Goal: Task Accomplishment & Management: Manage account settings

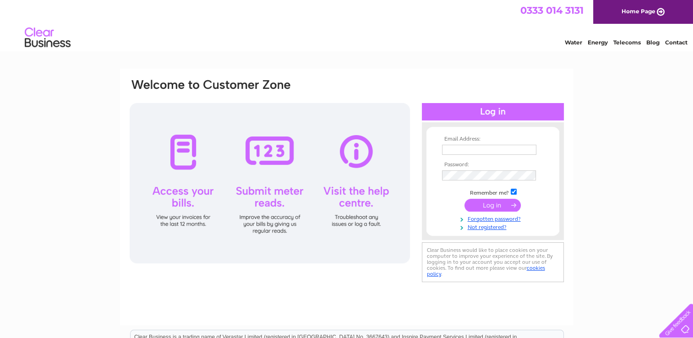
type input "kirkcaldybc@gmail.com"
click at [483, 203] on input "submit" at bounding box center [492, 205] width 56 height 13
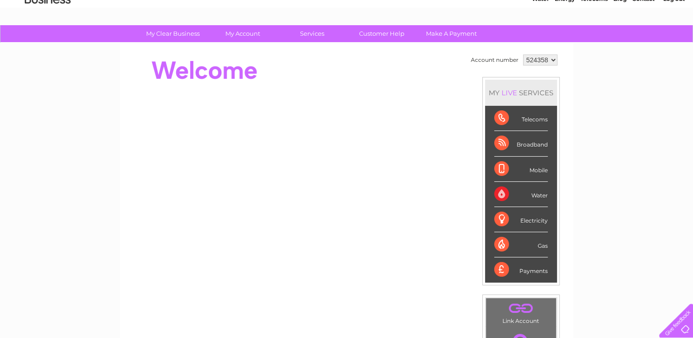
scroll to position [46, 0]
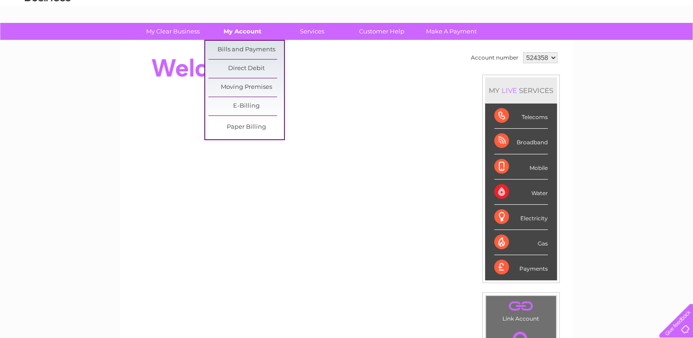
click at [242, 31] on link "My Account" at bounding box center [243, 31] width 76 height 17
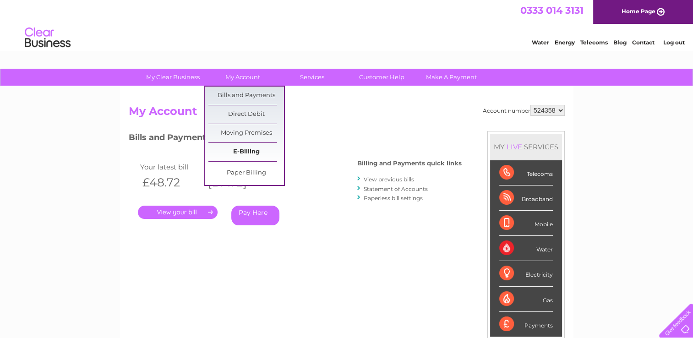
click at [241, 147] on link "E-Billing" at bounding box center [246, 152] width 76 height 18
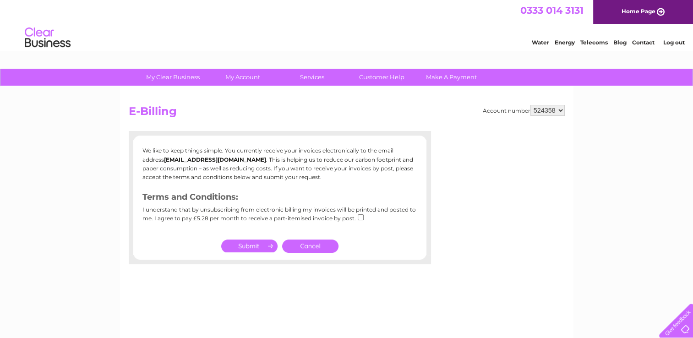
click at [376, 115] on h2 "E-Billing" at bounding box center [347, 113] width 436 height 17
click at [315, 243] on link "Cancel" at bounding box center [310, 245] width 56 height 13
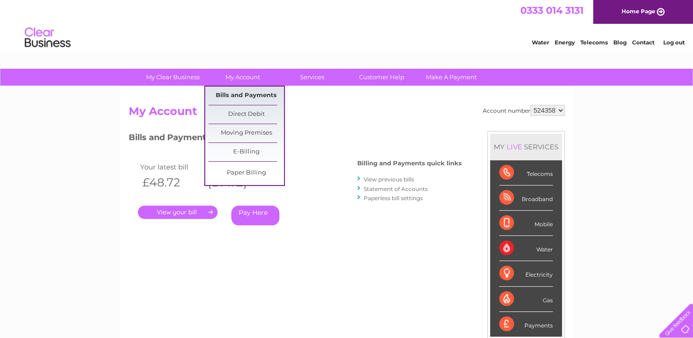
click at [242, 92] on link "Bills and Payments" at bounding box center [246, 96] width 76 height 18
click at [245, 151] on link "E-Billing" at bounding box center [246, 152] width 76 height 18
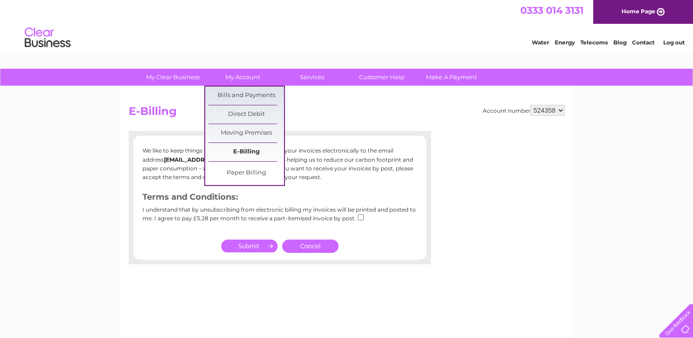
click at [240, 152] on link "E-Billing" at bounding box center [246, 152] width 76 height 18
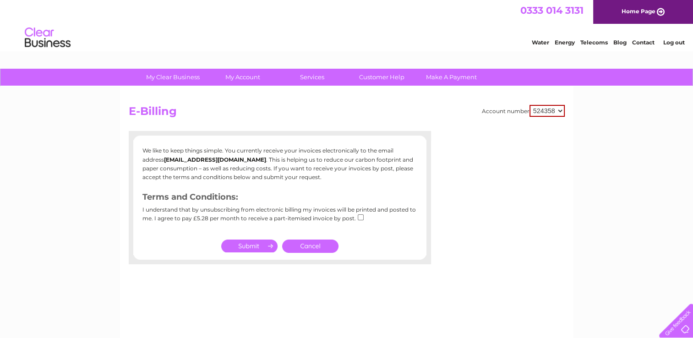
click at [308, 244] on link "Cancel" at bounding box center [310, 245] width 56 height 13
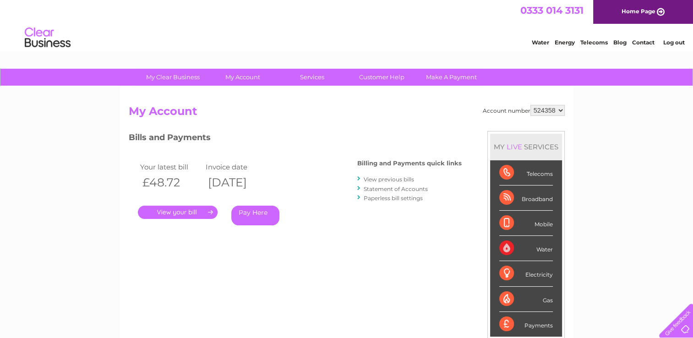
click at [181, 210] on link "." at bounding box center [178, 212] width 80 height 13
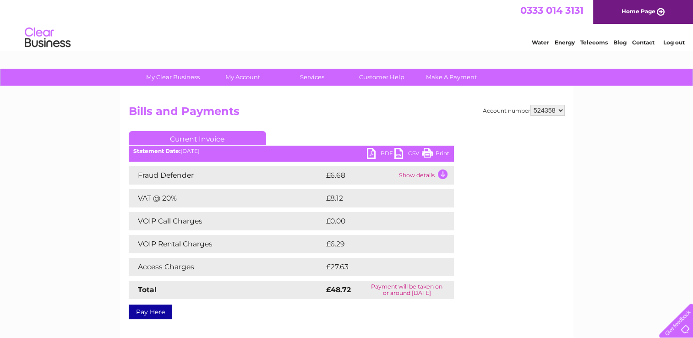
click at [380, 151] on link "PDF" at bounding box center [380, 154] width 27 height 13
